Goal: Transaction & Acquisition: Purchase product/service

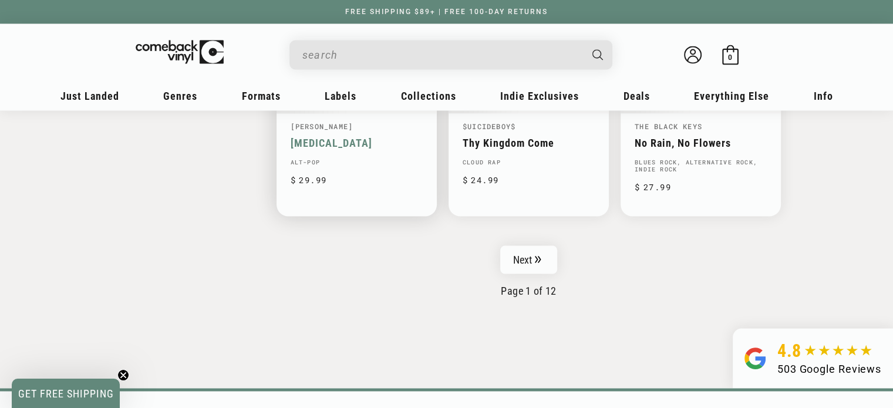
scroll to position [1917, 0]
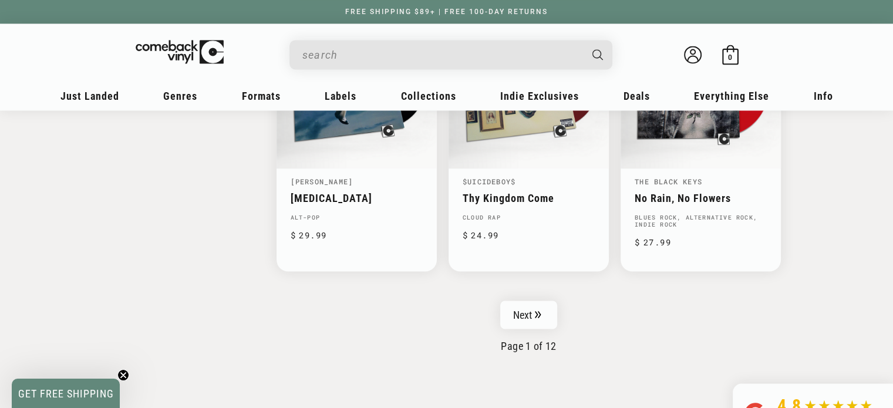
click at [429, 61] on input "When autocomplete results are available use up and down arrows to review and en…" at bounding box center [441, 55] width 278 height 24
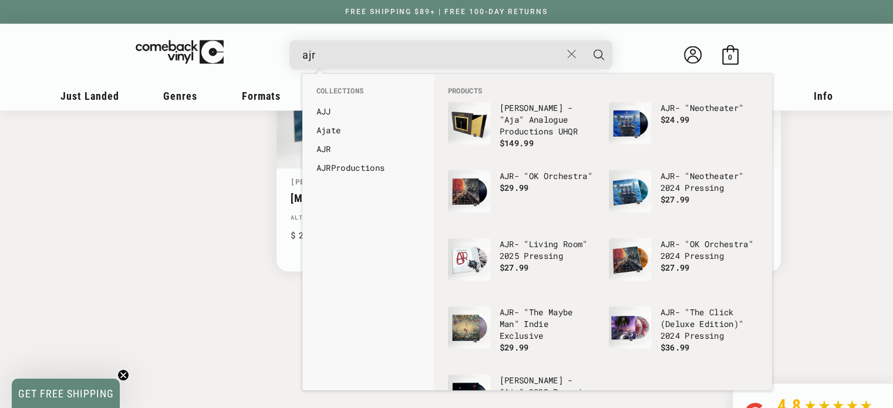
type input "ajr"
click at [584, 40] on button "Search" at bounding box center [598, 54] width 29 height 29
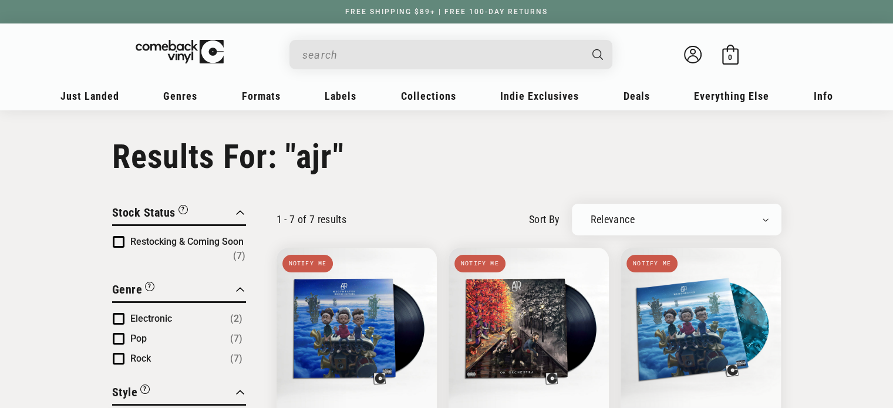
type input "ajr"
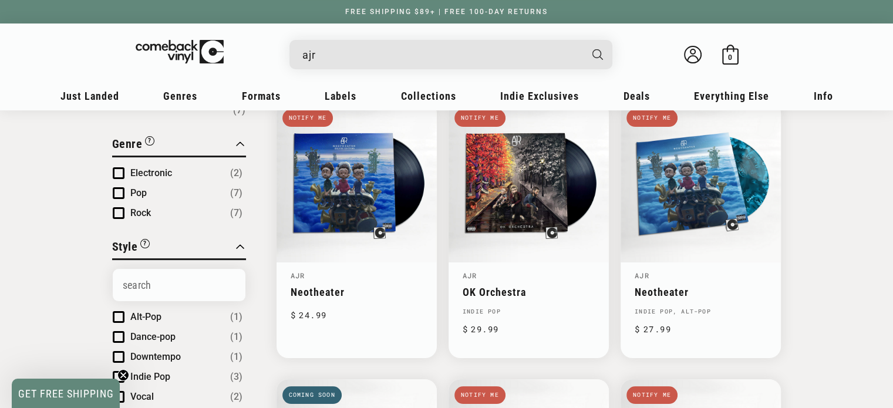
scroll to position [294, 0]
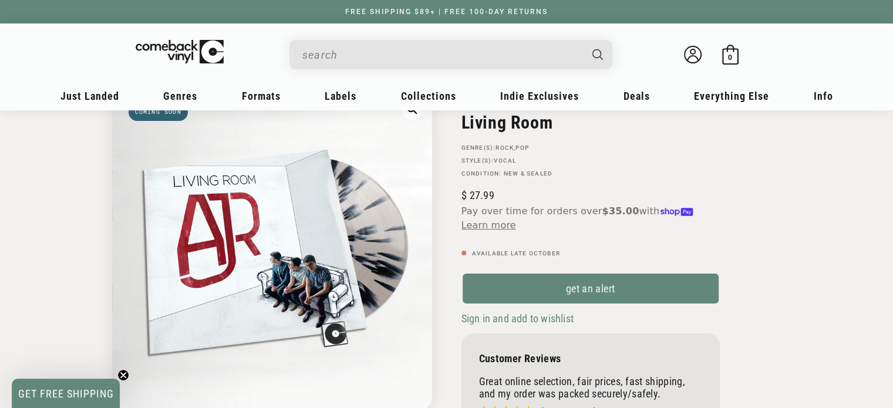
scroll to position [59, 0]
